Goal: Transaction & Acquisition: Book appointment/travel/reservation

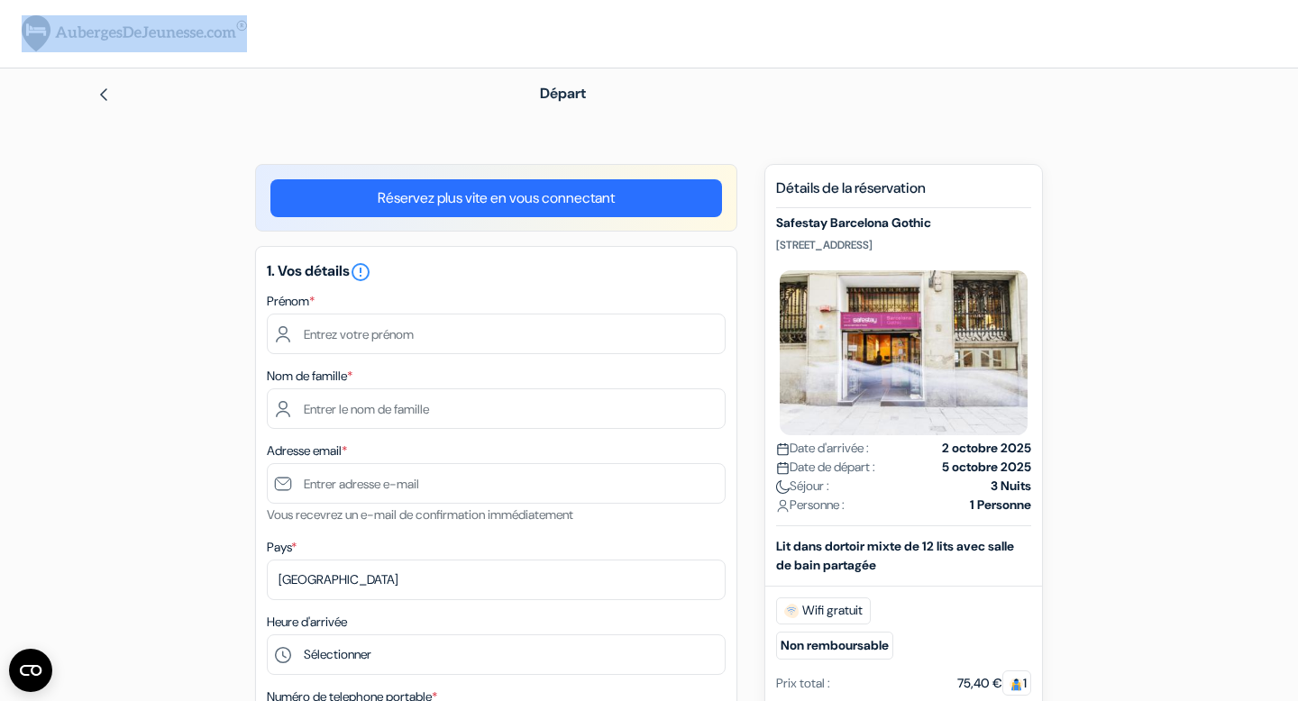
drag, startPoint x: 276, startPoint y: 31, endPoint x: 73, endPoint y: 31, distance: 202.8
click at [73, 31] on div "× Vous êtes maintenant connecté!" at bounding box center [649, 34] width 1298 height 68
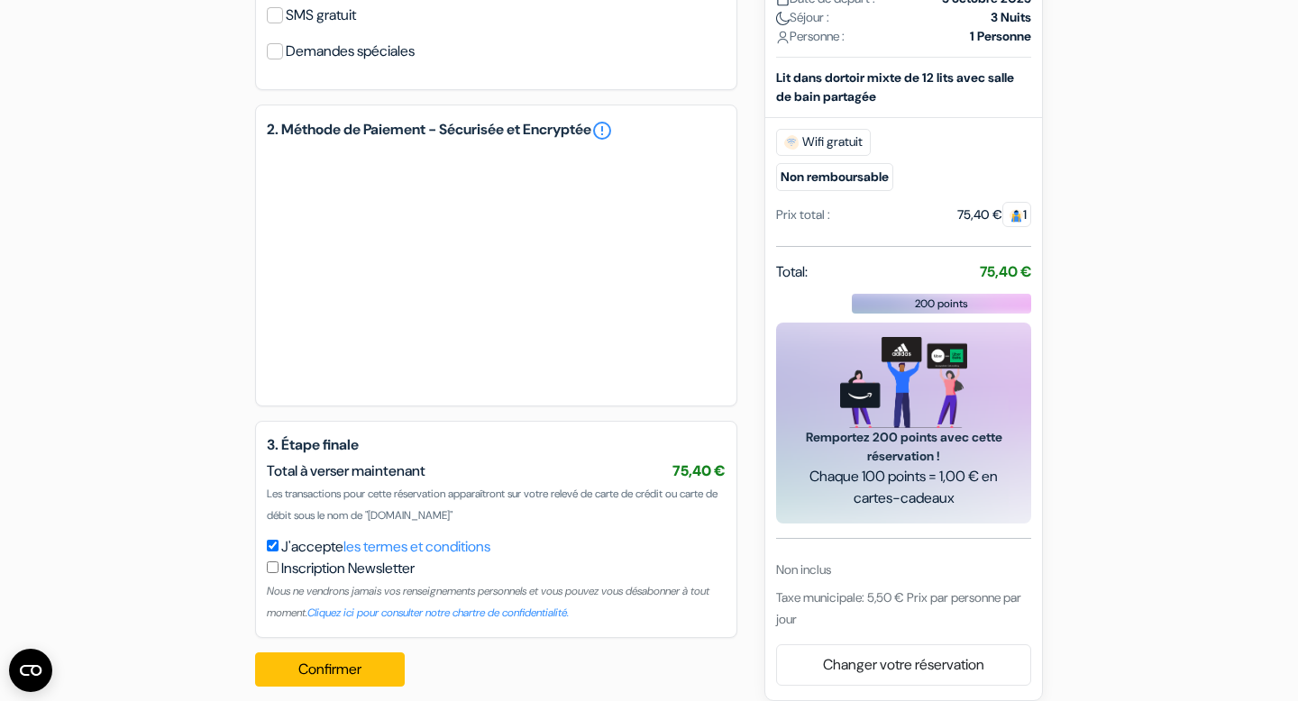
scroll to position [821, 0]
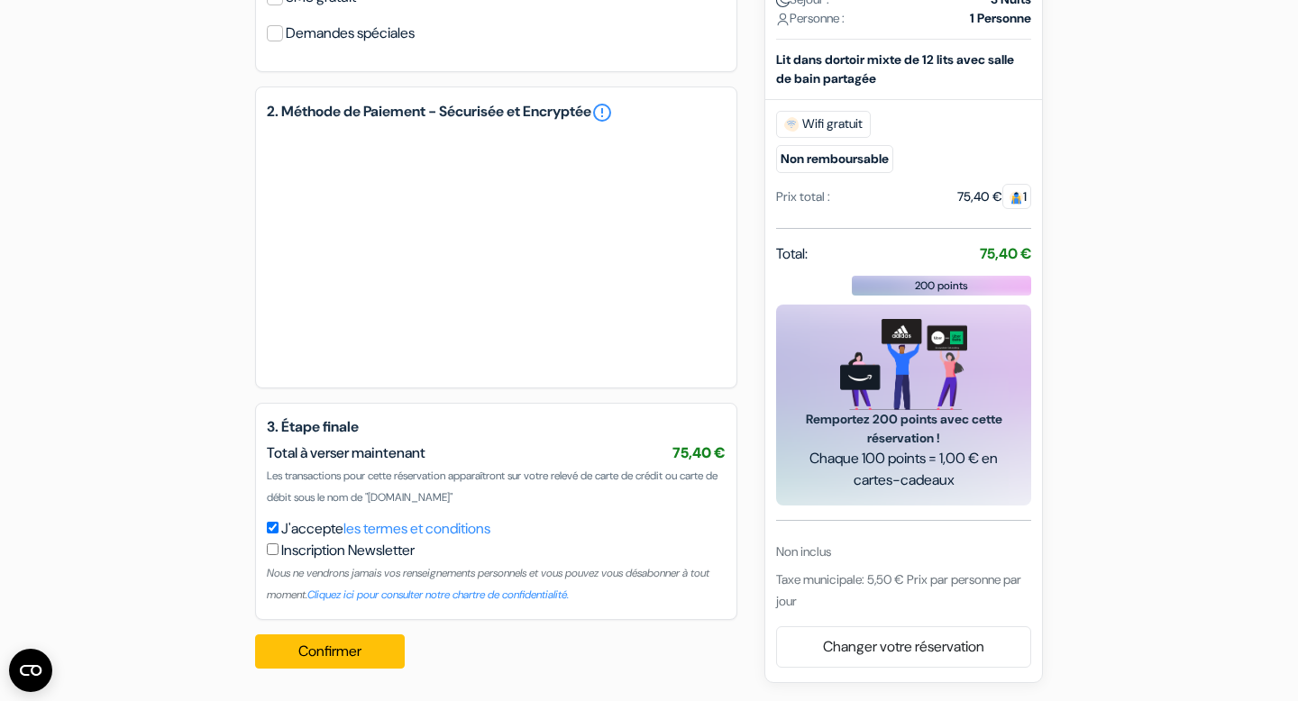
drag, startPoint x: 778, startPoint y: 581, endPoint x: 834, endPoint y: 602, distance: 59.6
click at [834, 602] on div "Taxe municipale: 5,50 € Prix par personne par jour" at bounding box center [903, 590] width 255 height 43
copy span "Taxe municipale: 5,50 € Prix par personne par jour"
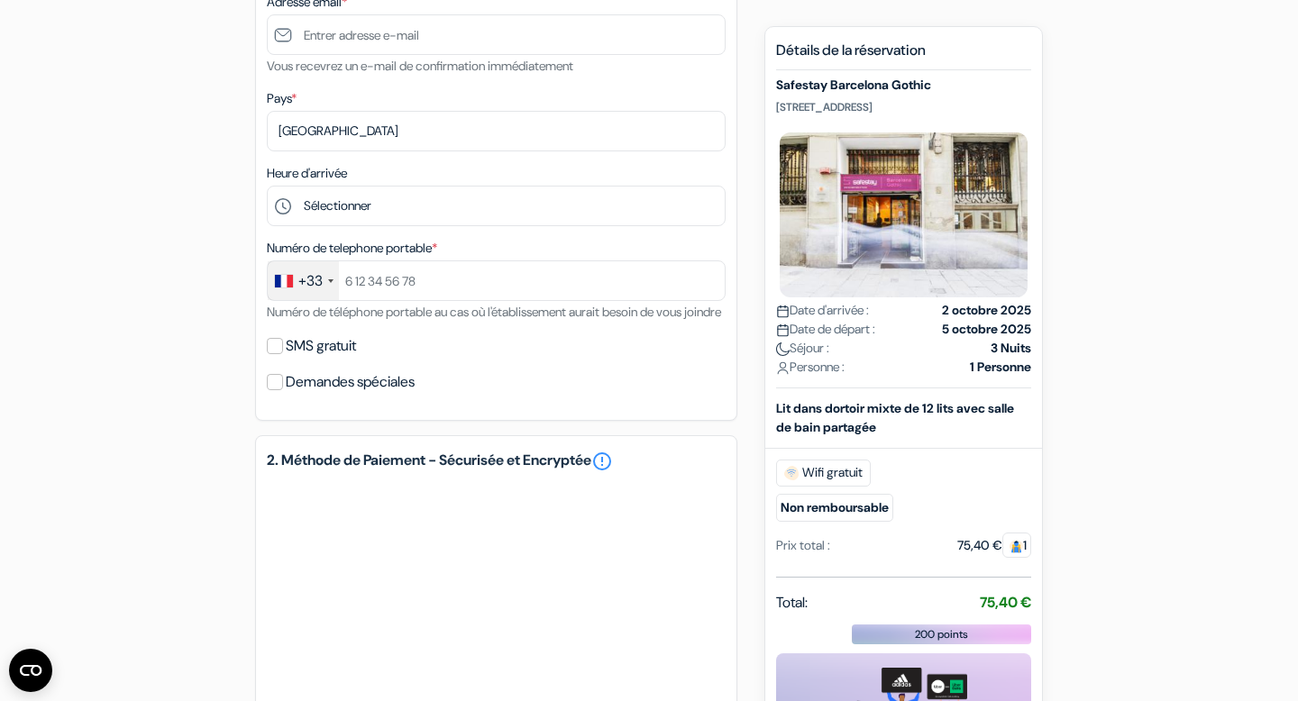
scroll to position [428, 0]
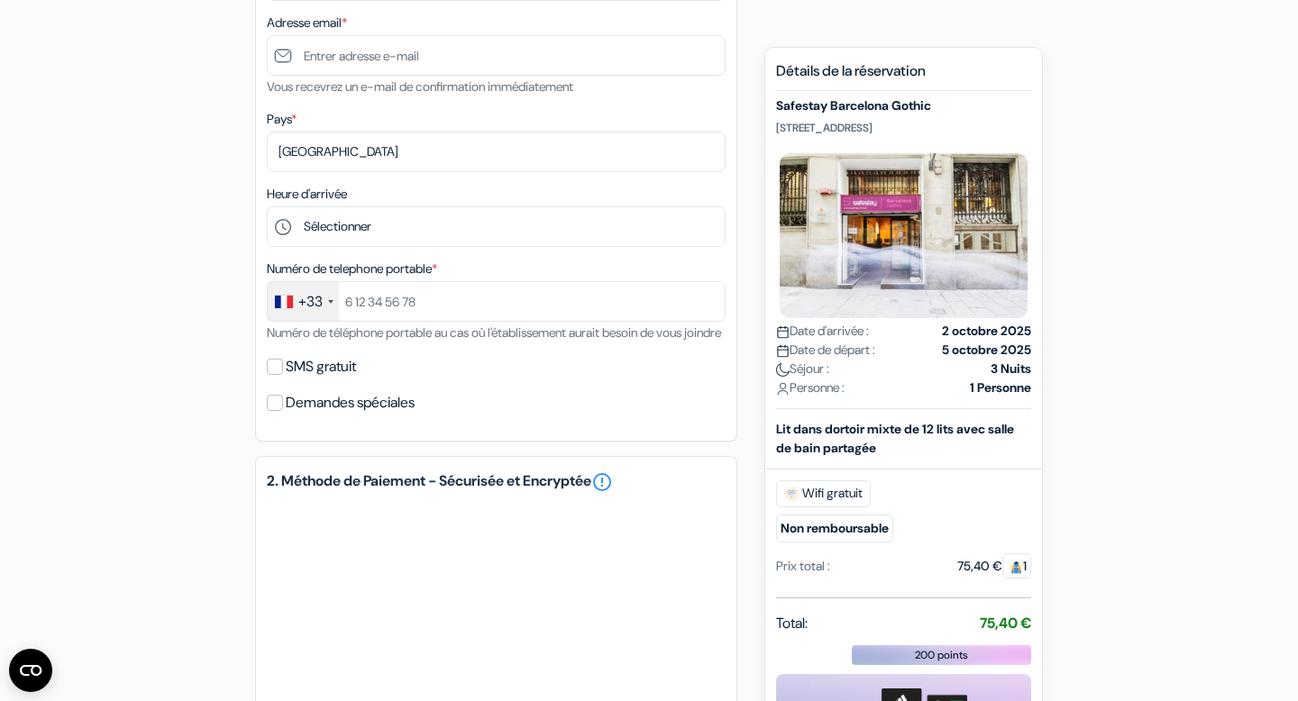
click at [1012, 574] on img at bounding box center [1016, 568] width 14 height 14
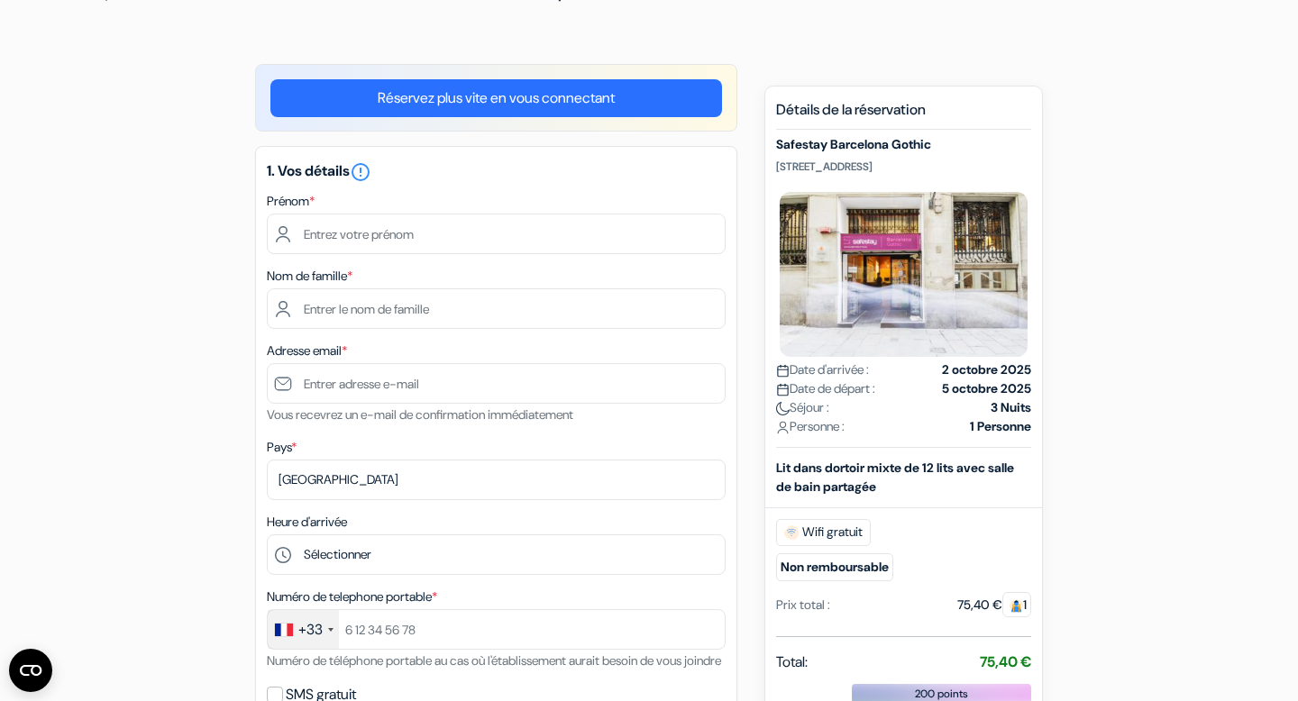
scroll to position [0, 0]
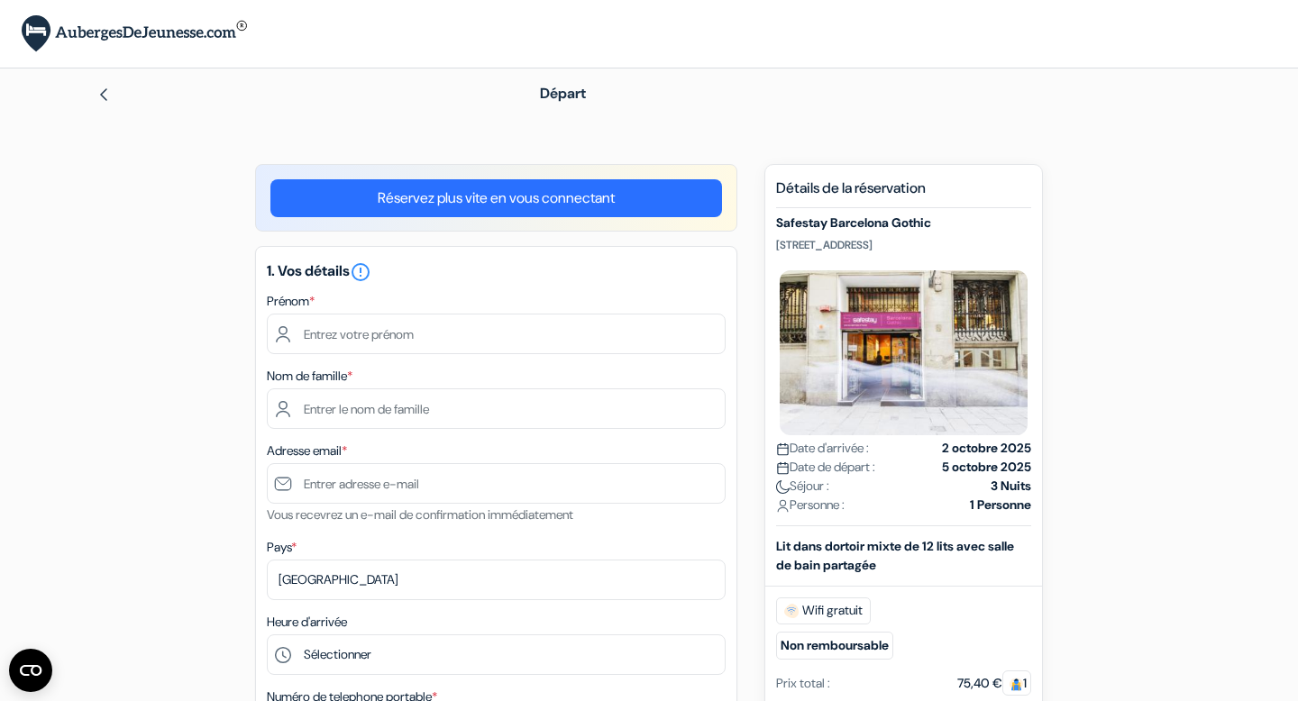
click at [106, 85] on link at bounding box center [103, 93] width 14 height 19
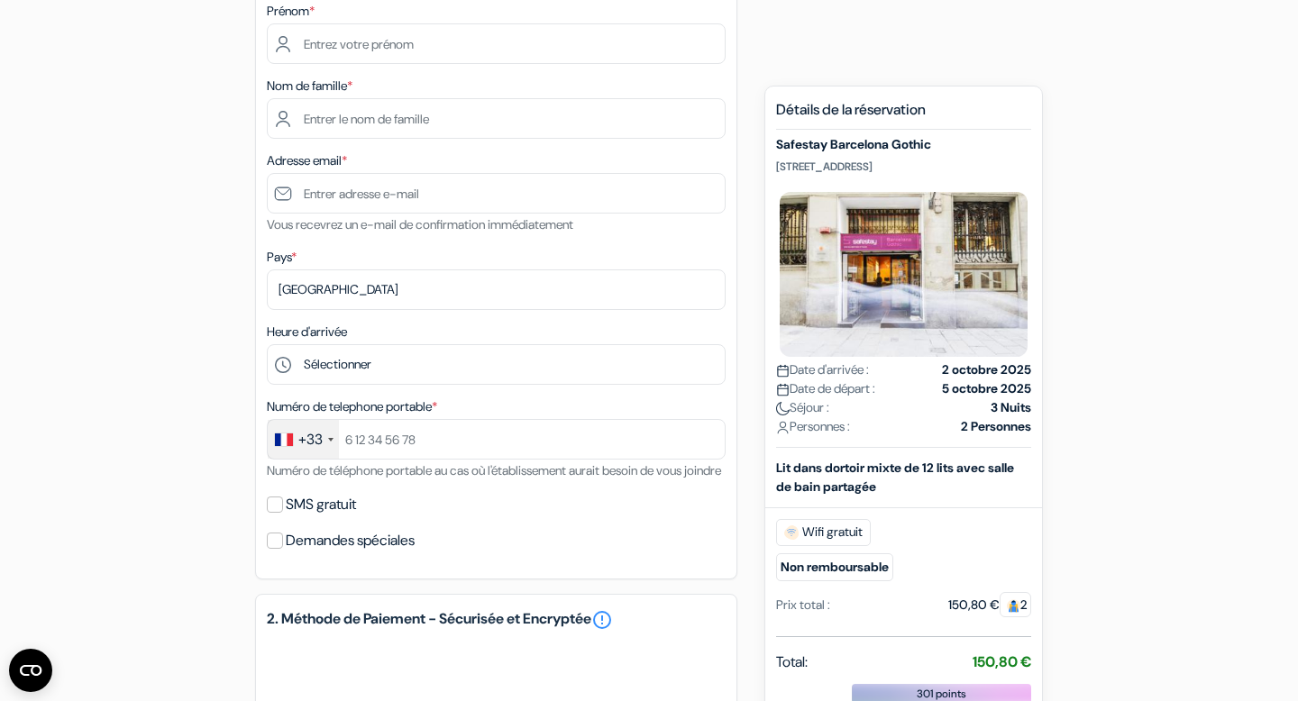
scroll to position [288, 0]
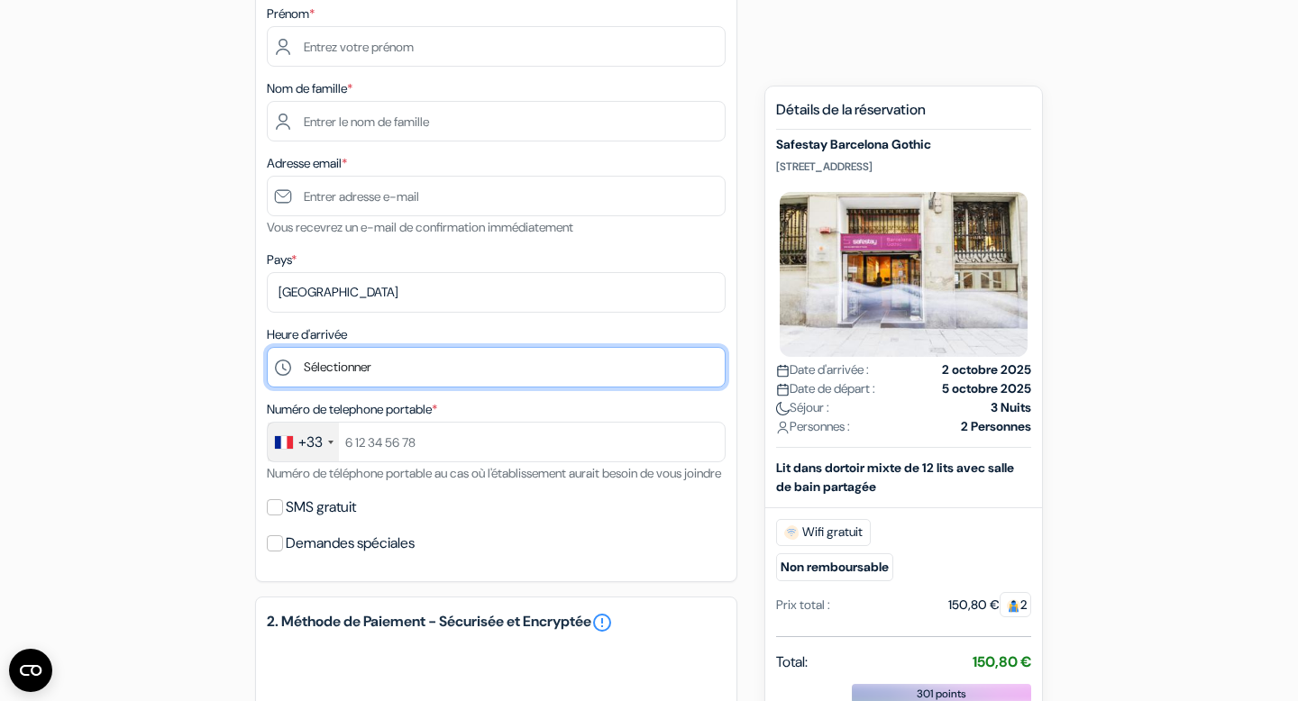
click at [445, 370] on select "Sélectionner 1:00 2:00 3:00 4:00 5:00 6:00 7:00 8:00 9:00 10:00 11:00 12:00 13:…" at bounding box center [496, 367] width 459 height 41
select select "0"
click at [267, 349] on select "Sélectionner 1:00 2:00 3:00 4:00 5:00 6:00 7:00 8:00 9:00 10:00 11:00 12:00 13:…" at bounding box center [496, 367] width 459 height 41
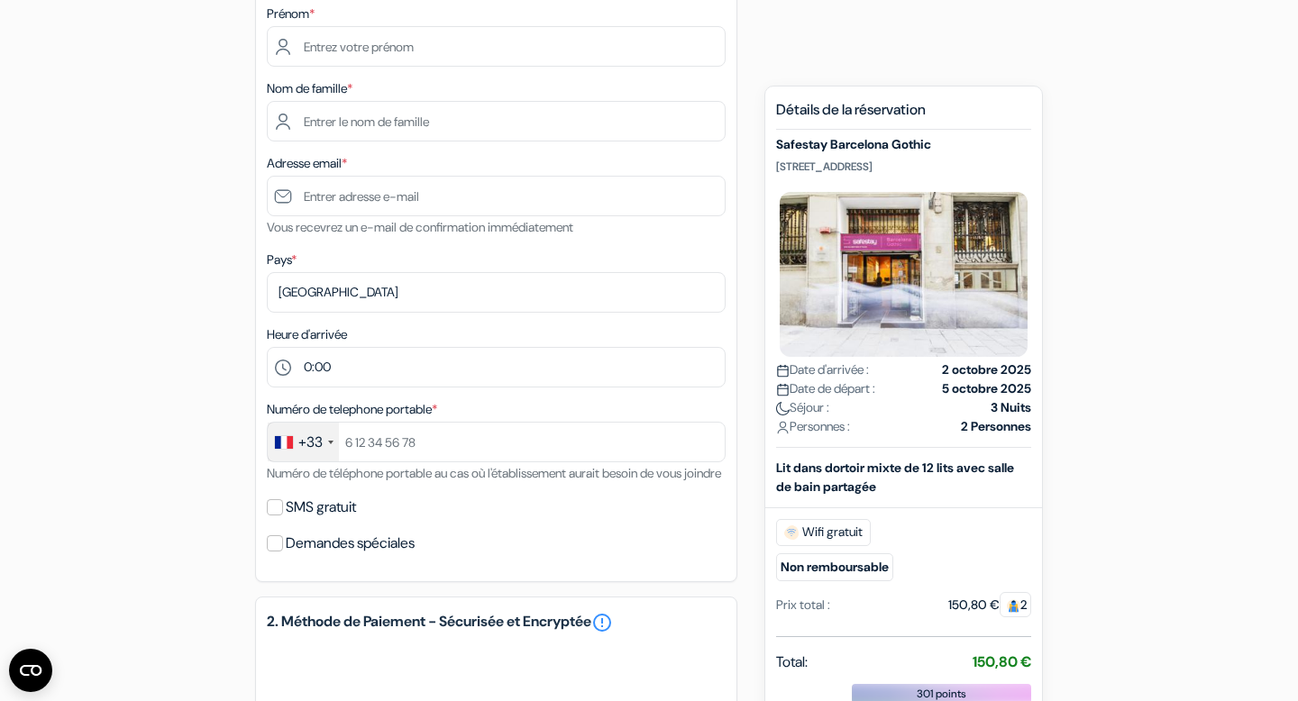
click at [235, 406] on div "add_box Safestay Barcelona Gothic [STREET_ADDRESS] done done *" at bounding box center [649, 535] width 1190 height 1317
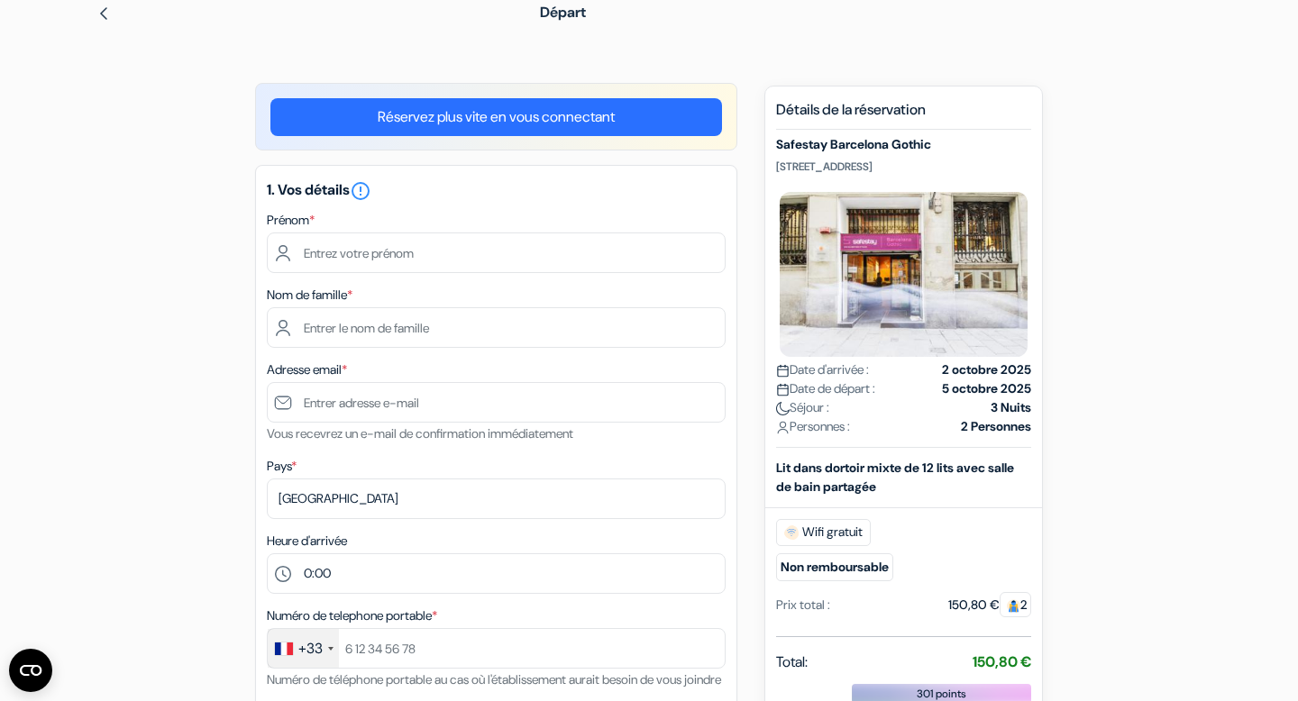
scroll to position [78, 0]
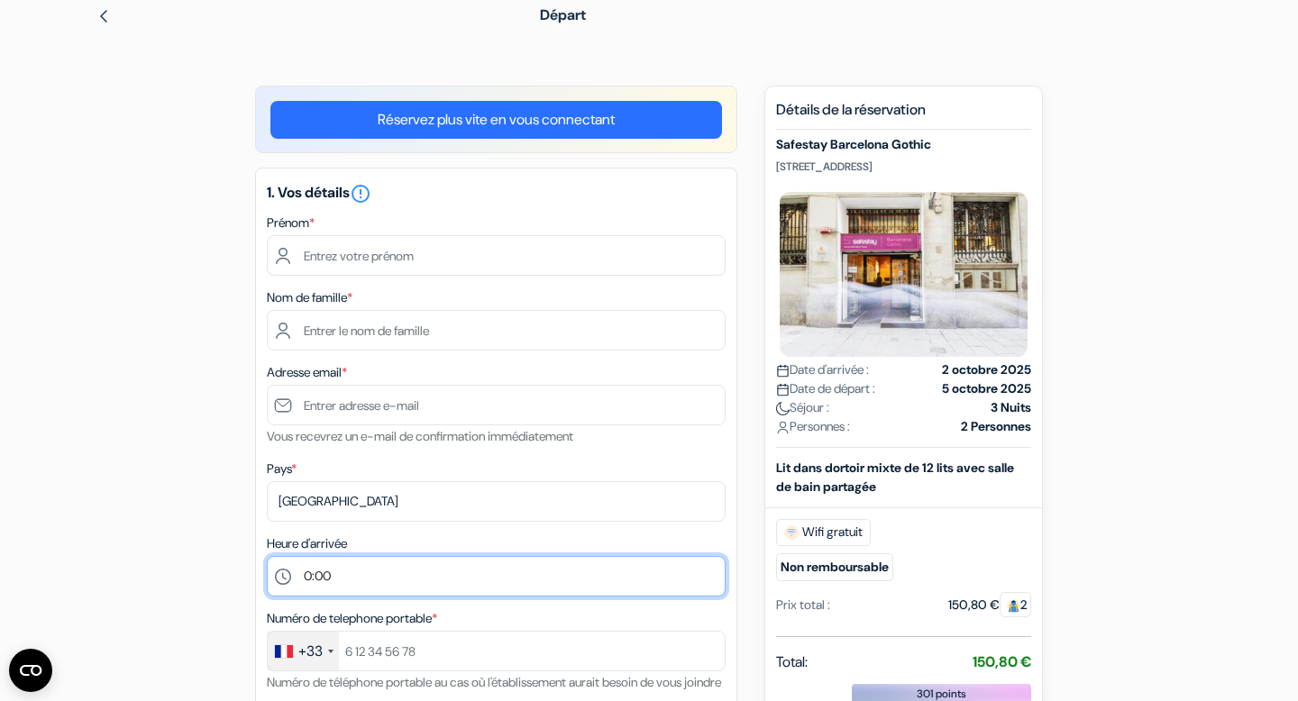
click at [418, 560] on select "Sélectionner 1:00 2:00 3:00 4:00 5:00 6:00 7:00 8:00 9:00 10:00 11:00 12:00 13:…" at bounding box center [496, 576] width 459 height 41
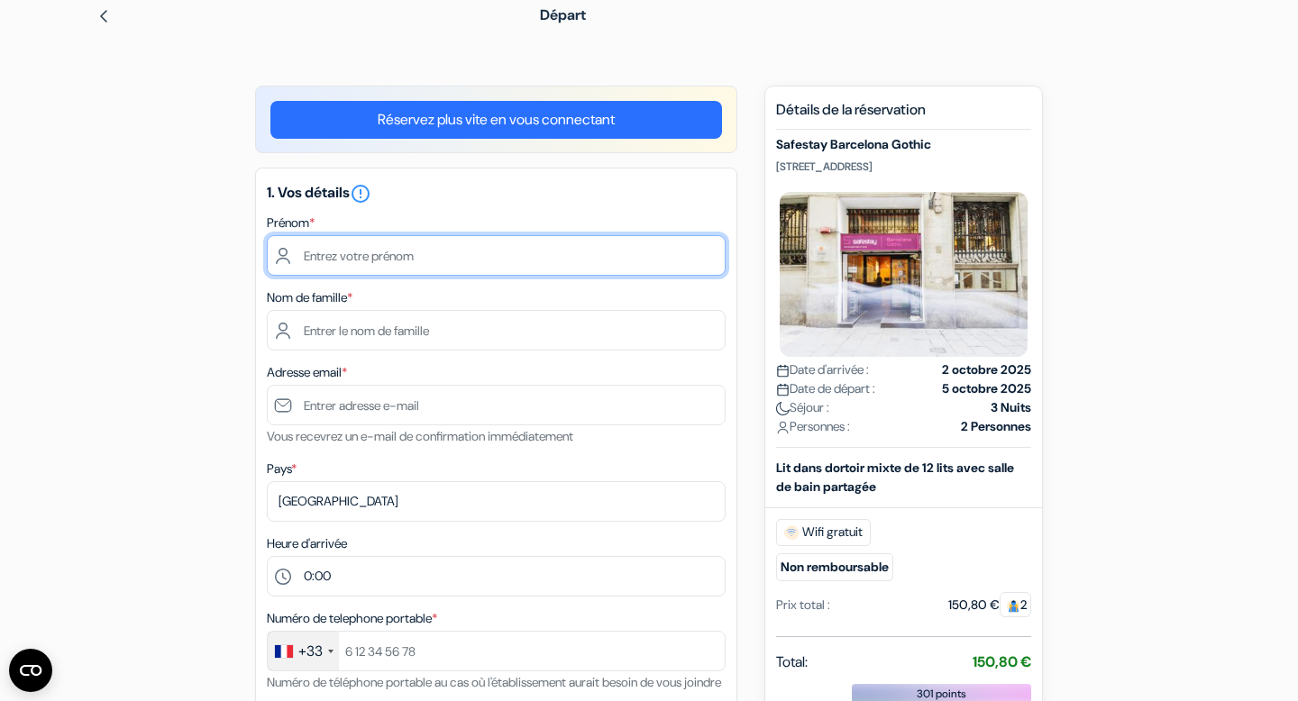
click at [331, 250] on input "text" at bounding box center [496, 255] width 459 height 41
type input "[PERSON_NAME]"
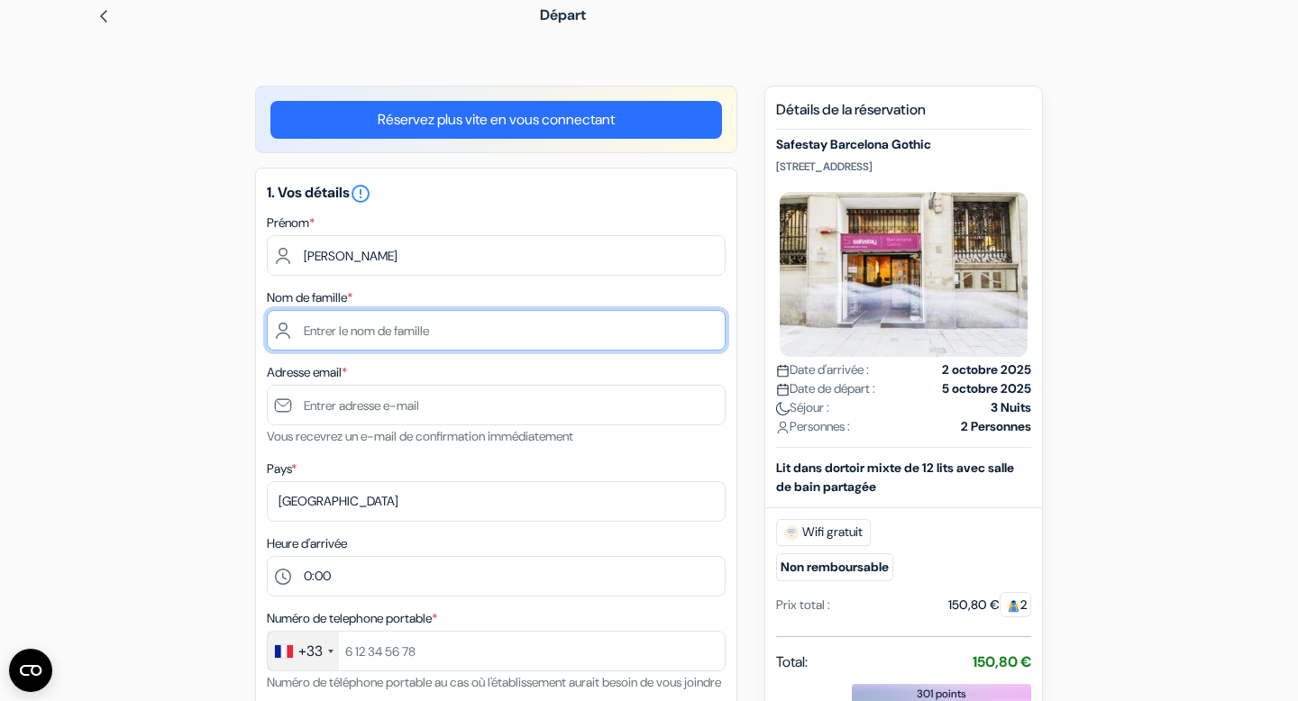
type input "TOUGET"
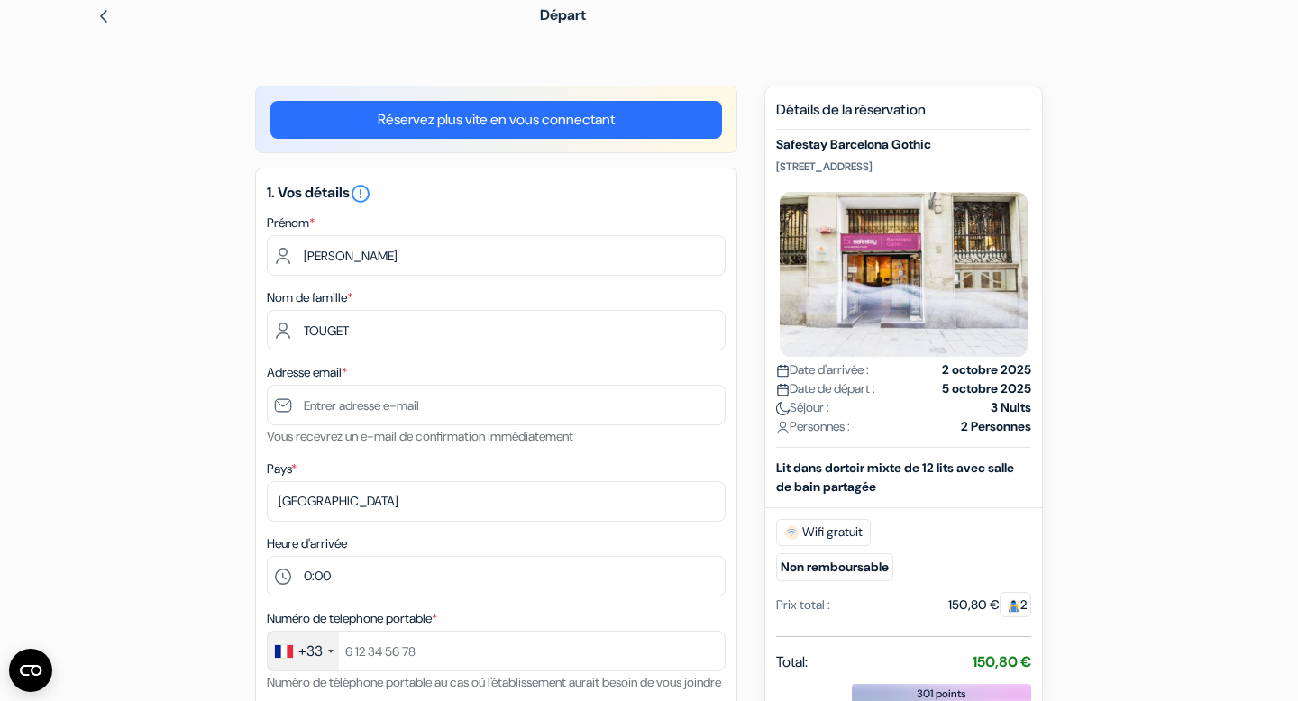
type input "[EMAIL_ADDRESS][DOMAIN_NAME]"
type input "[PHONE_NUMBER]"
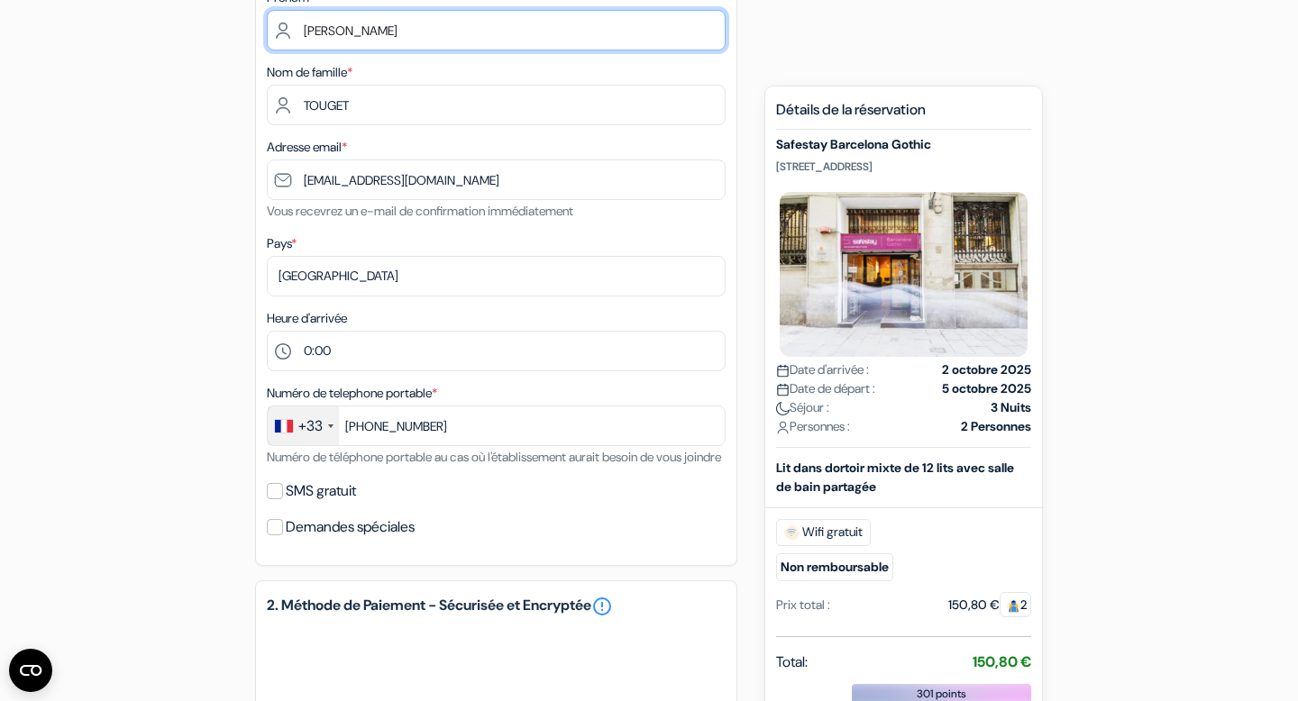
scroll to position [317, 0]
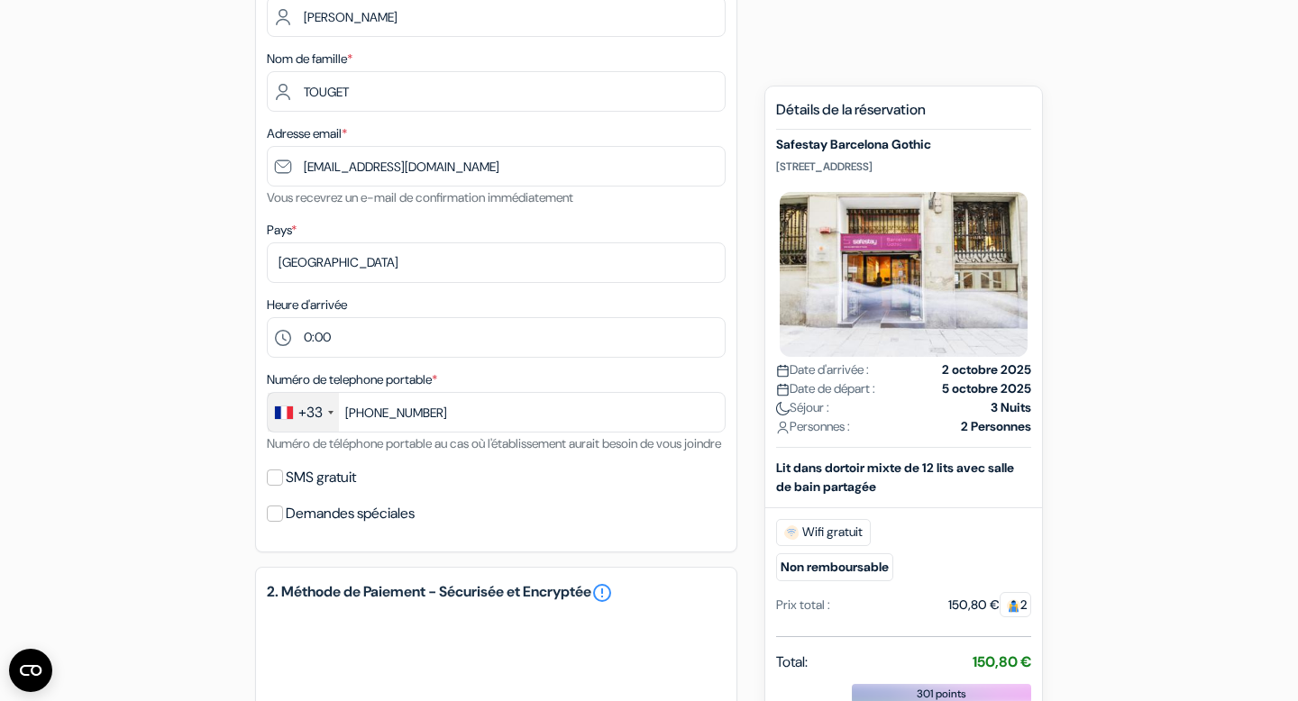
click at [342, 526] on label "Demandes spéciales" at bounding box center [350, 513] width 129 height 25
click at [283, 522] on input "Demandes spéciales" at bounding box center [275, 514] width 16 height 16
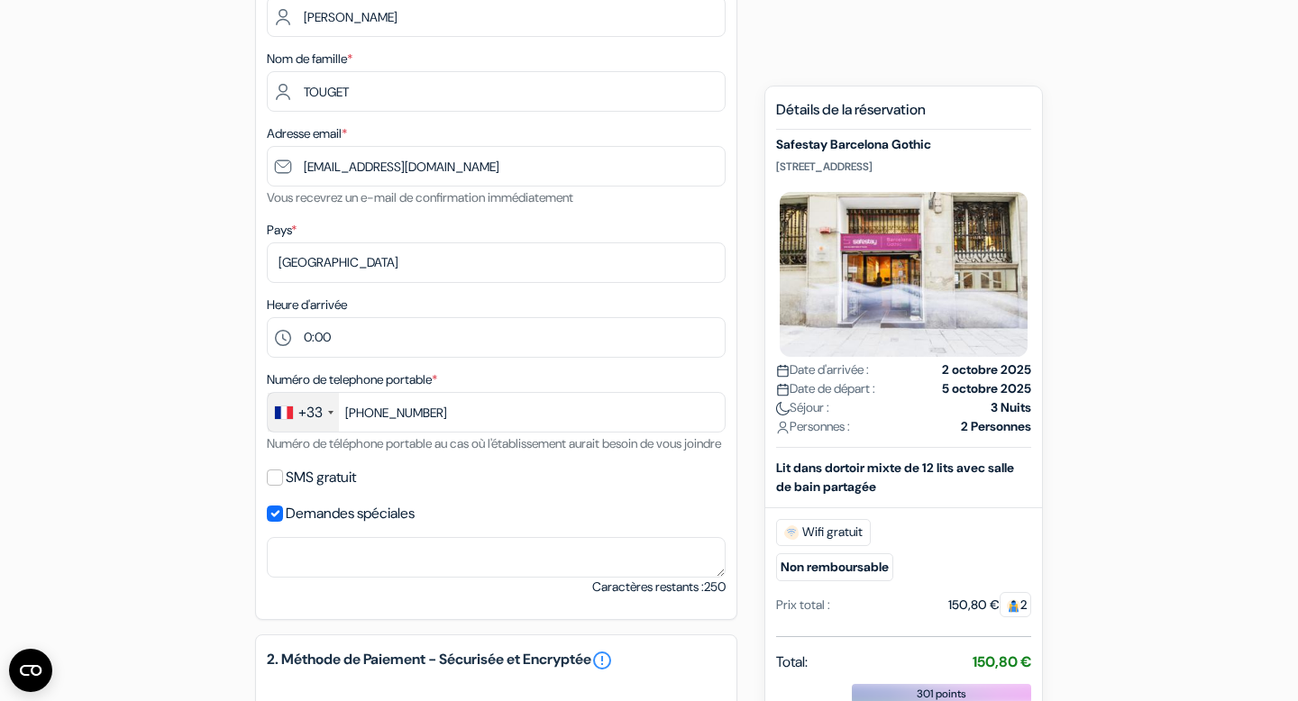
click at [342, 526] on label "Demandes spéciales" at bounding box center [350, 513] width 129 height 25
click at [283, 522] on input "Demandes spéciales" at bounding box center [275, 514] width 16 height 16
checkbox input "false"
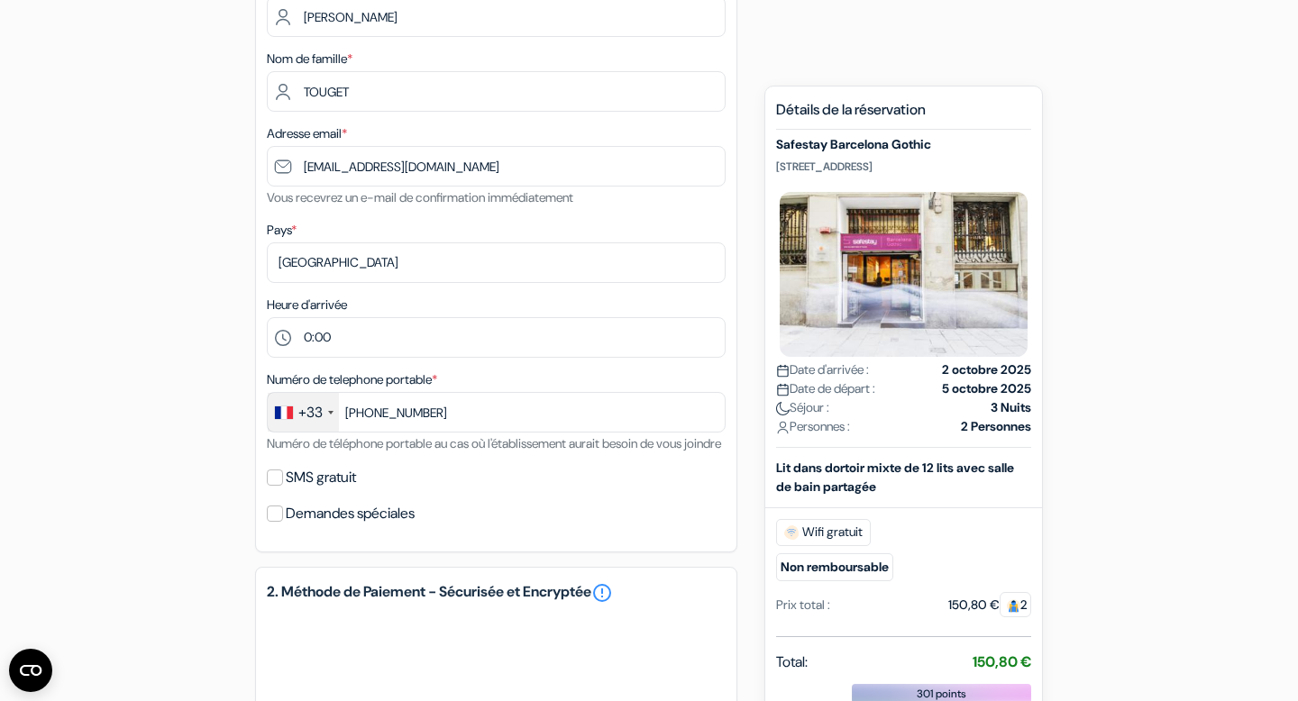
click at [328, 490] on label "SMS gratuit" at bounding box center [321, 477] width 70 height 25
click at [283, 486] on input "SMS gratuit" at bounding box center [275, 478] width 16 height 16
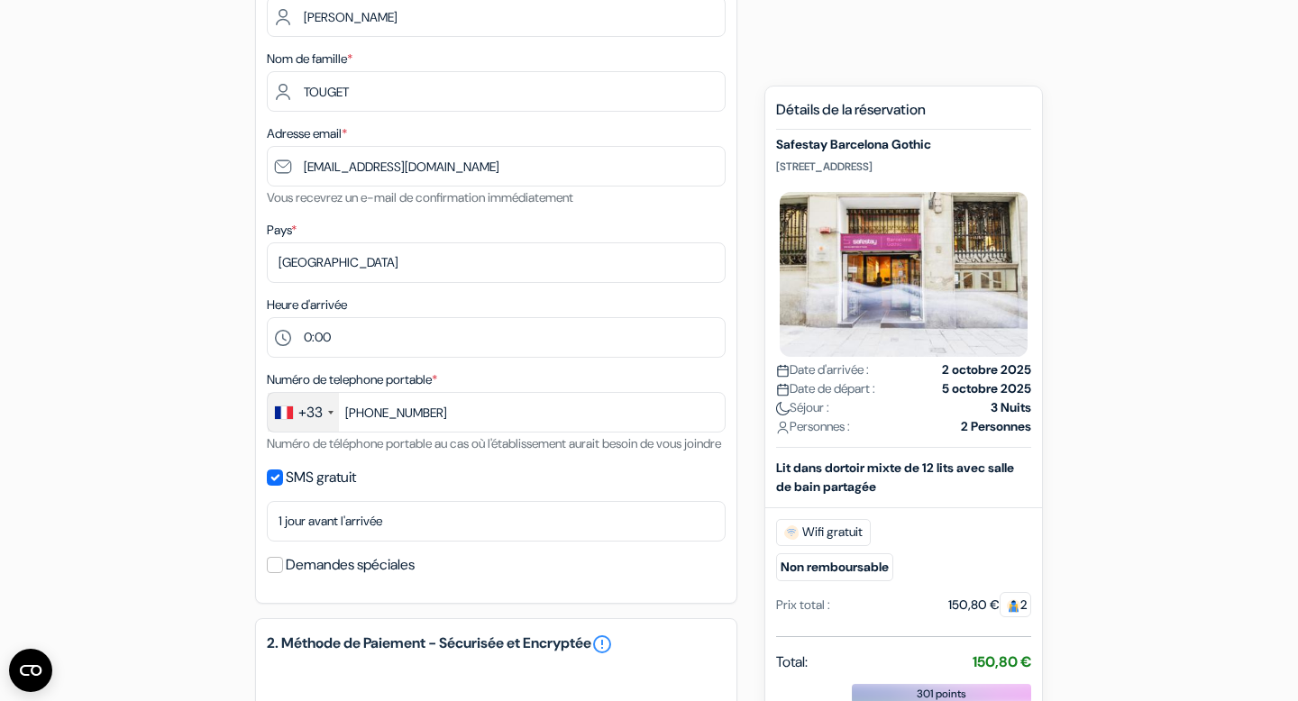
click at [328, 490] on label "SMS gratuit" at bounding box center [321, 477] width 70 height 25
click at [283, 486] on input "SMS gratuit" at bounding box center [275, 478] width 16 height 16
checkbox input "false"
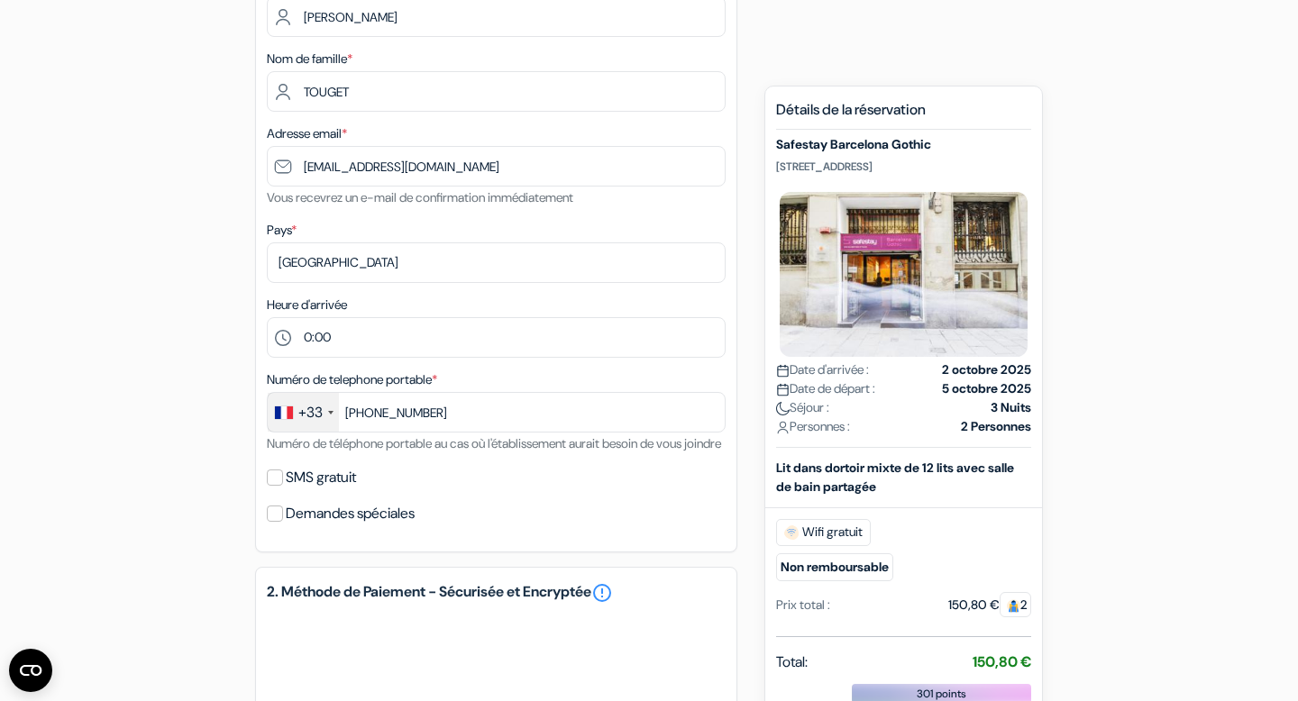
drag, startPoint x: 991, startPoint y: 163, endPoint x: 772, endPoint y: 163, distance: 219.0
click at [772, 163] on div "Nouvelle Réservation Détails de la réservation Safestay Barcelona Gothic Street…" at bounding box center [903, 589] width 279 height 1006
copy p "Street Vigatans, 5-9, Barcelone, Espagne"
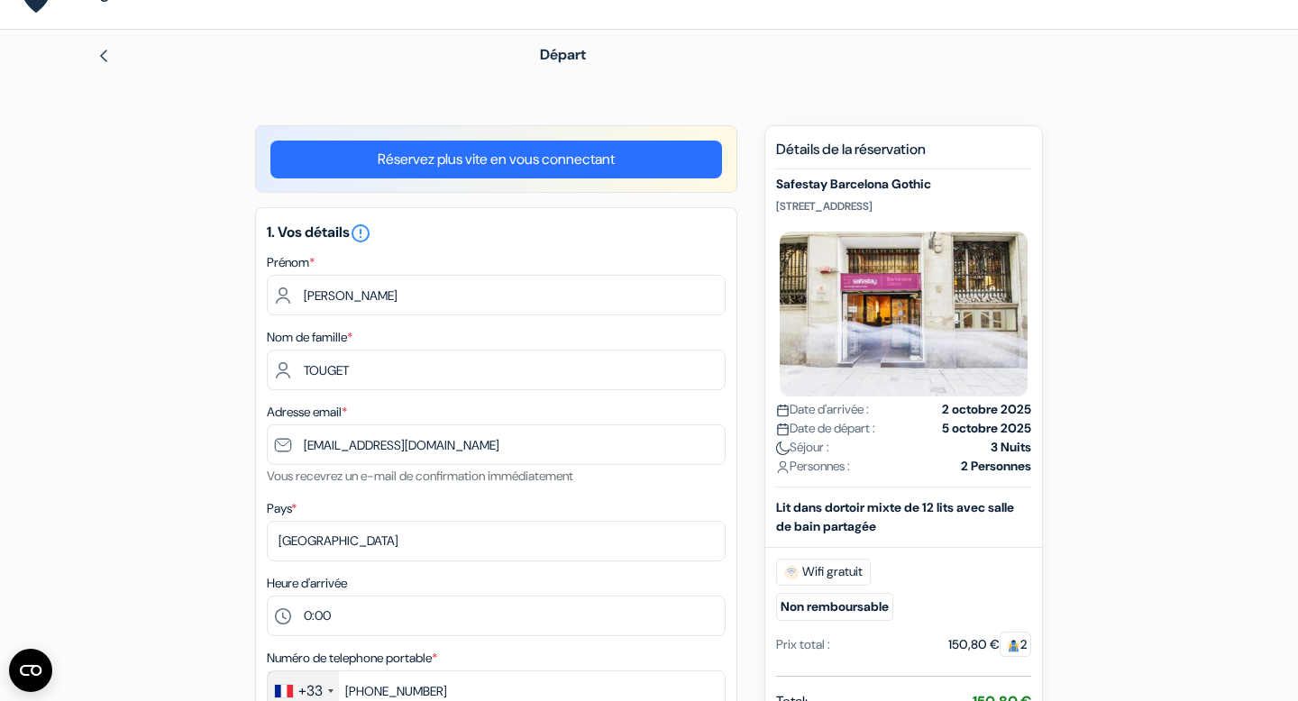
scroll to position [32, 0]
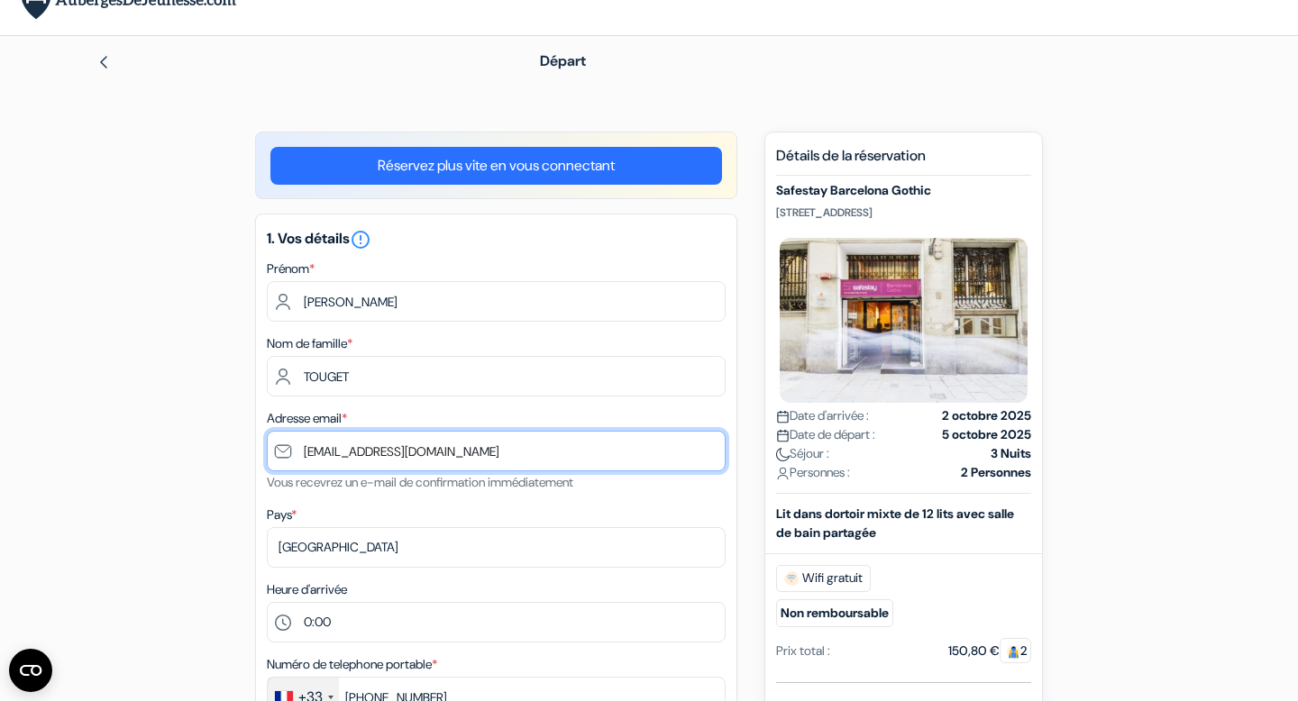
click at [322, 461] on input "[EMAIL_ADDRESS][DOMAIN_NAME]" at bounding box center [496, 451] width 459 height 41
click at [297, 454] on input "[EMAIL_ADDRESS][DOMAIN_NAME]" at bounding box center [496, 451] width 459 height 41
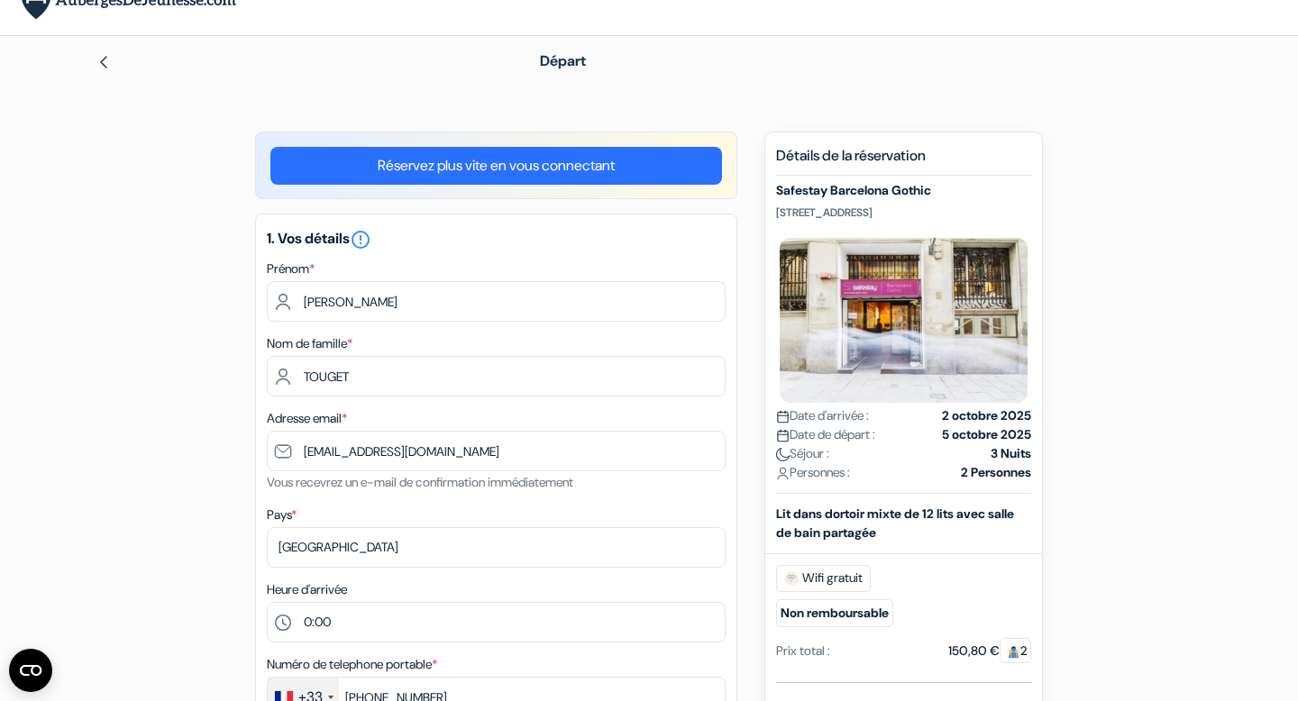
click at [280, 414] on label "Adresse email *" at bounding box center [307, 418] width 80 height 19
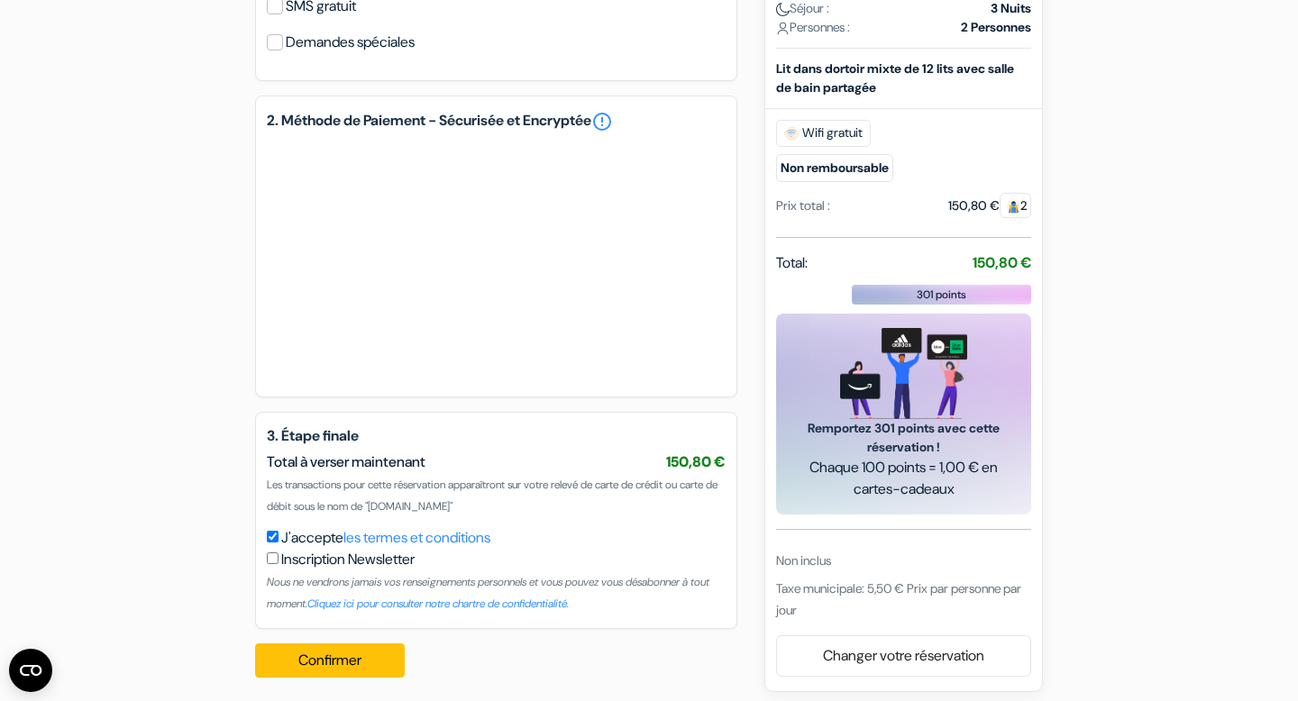
scroll to position [821, 0]
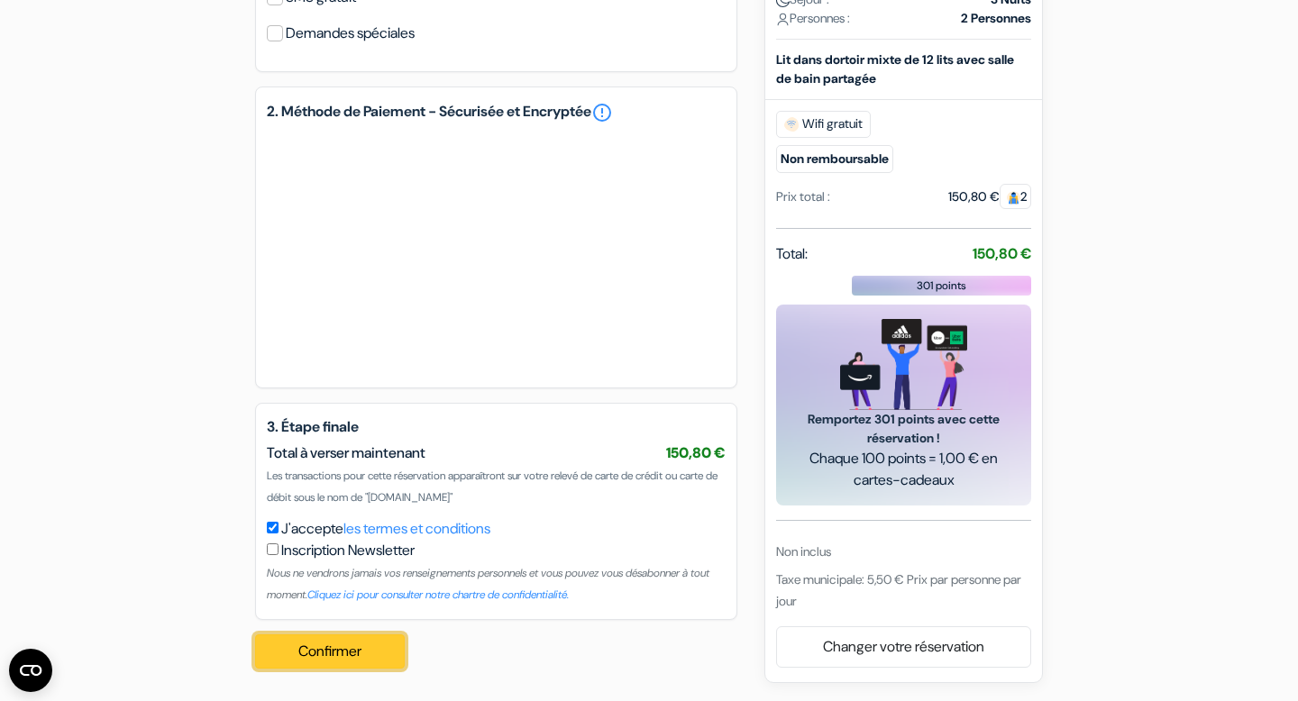
click at [364, 650] on button "Confirmer Loading..." at bounding box center [330, 652] width 150 height 34
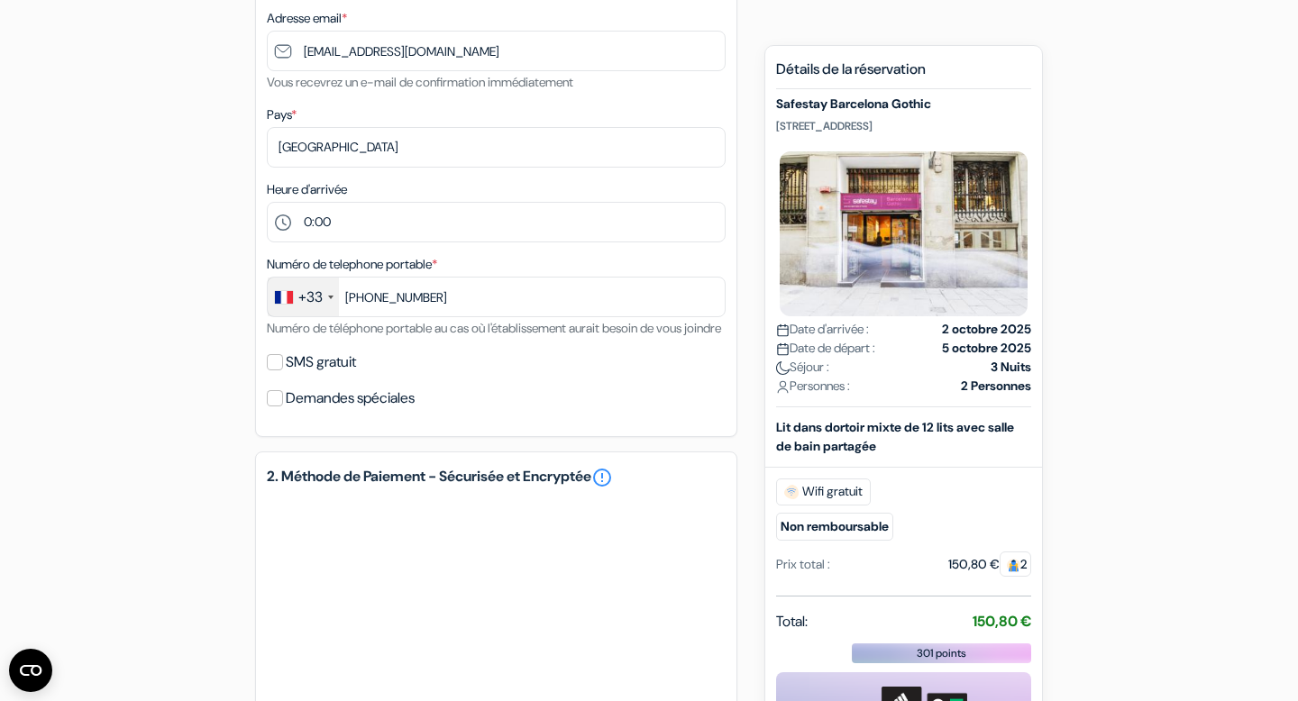
scroll to position [824, 0]
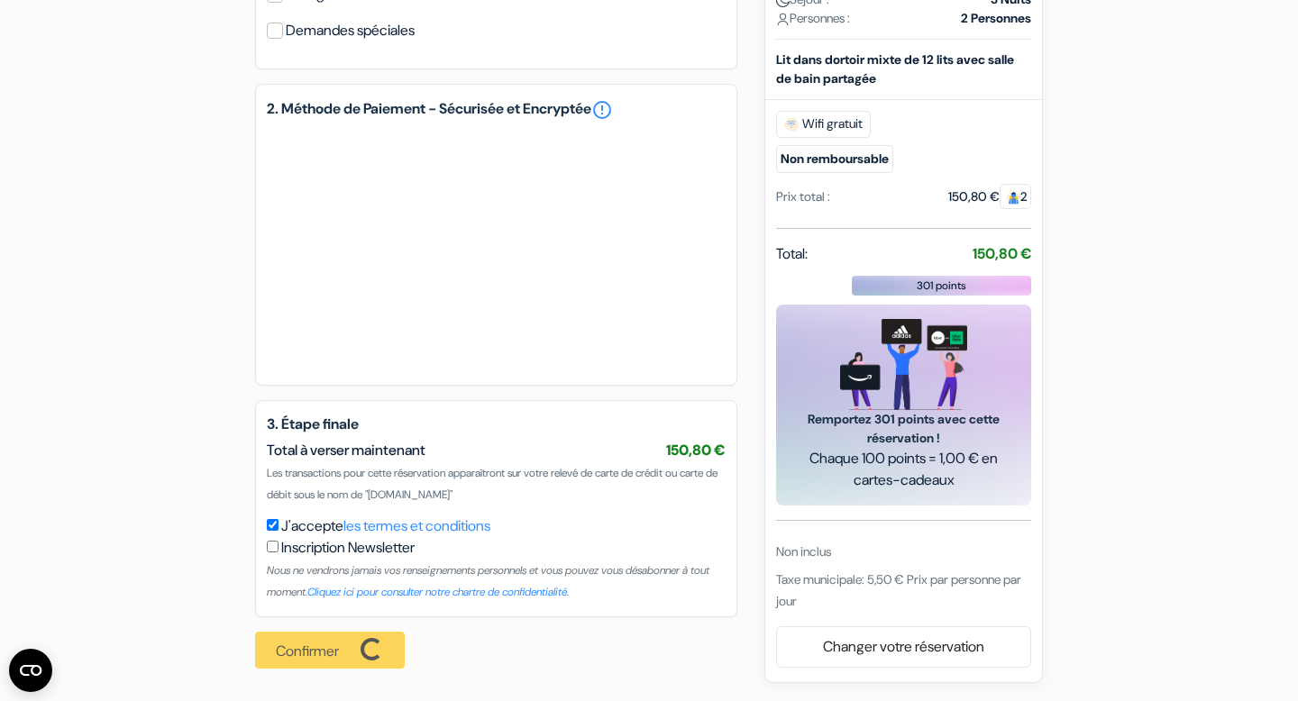
click at [677, 507] on div "3. Étape finale Total à verser maintenant 150,80 € Non inclus J'accepte" at bounding box center [496, 508] width 482 height 217
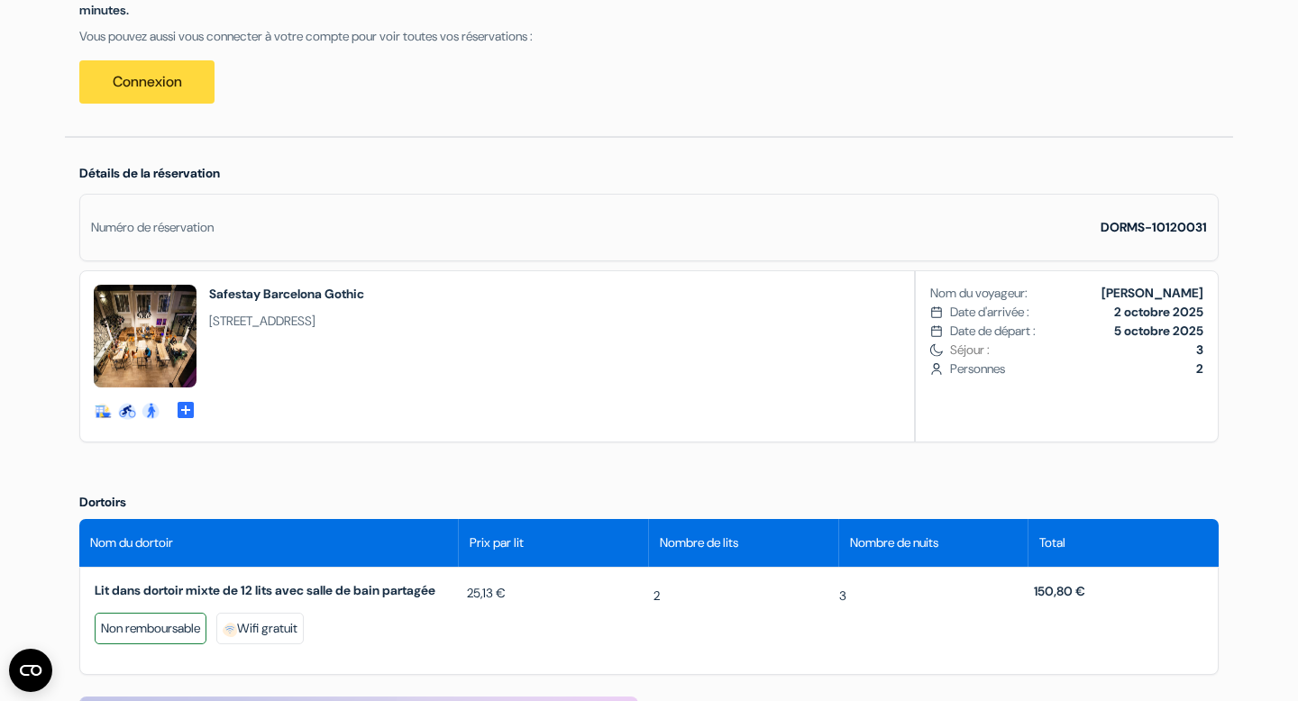
scroll to position [420, 0]
